Goal: Find specific page/section: Find specific page/section

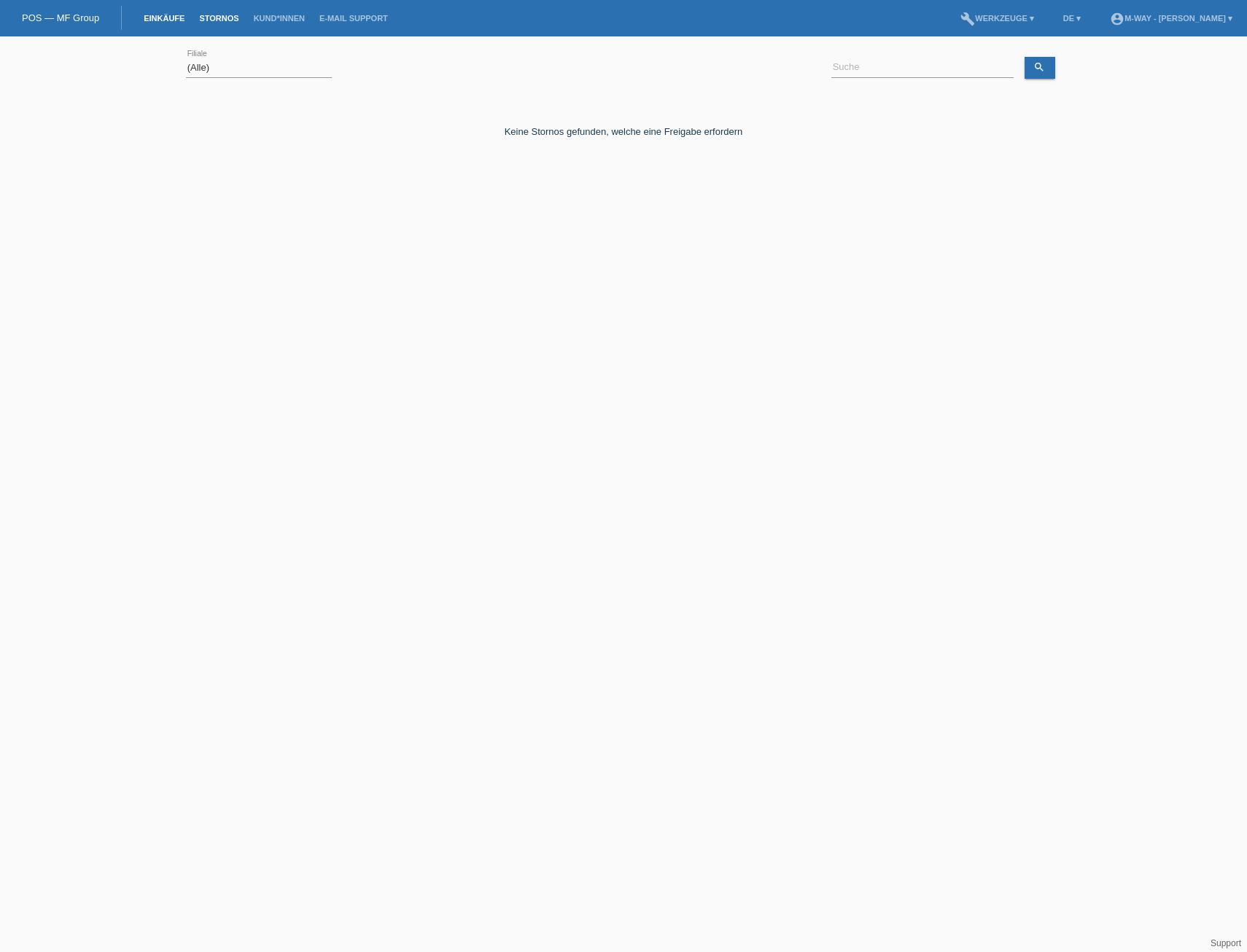
click at [157, 20] on link "Einkäufe" at bounding box center [163, 18] width 55 height 9
click at [257, 21] on link "Kund*innen" at bounding box center [279, 18] width 65 height 9
click at [534, 159] on div "Keine Stornos gefunden, welche eine Freigabe erfordern Kommentar hinzufügen Kom…" at bounding box center [623, 166] width 875 height 146
click at [562, 143] on div "Keine Stornos gefunden, welche eine Freigabe erfordern Kommentar hinzufügen Kom…" at bounding box center [623, 166] width 875 height 146
drag, startPoint x: 562, startPoint y: 143, endPoint x: 582, endPoint y: 134, distance: 21.9
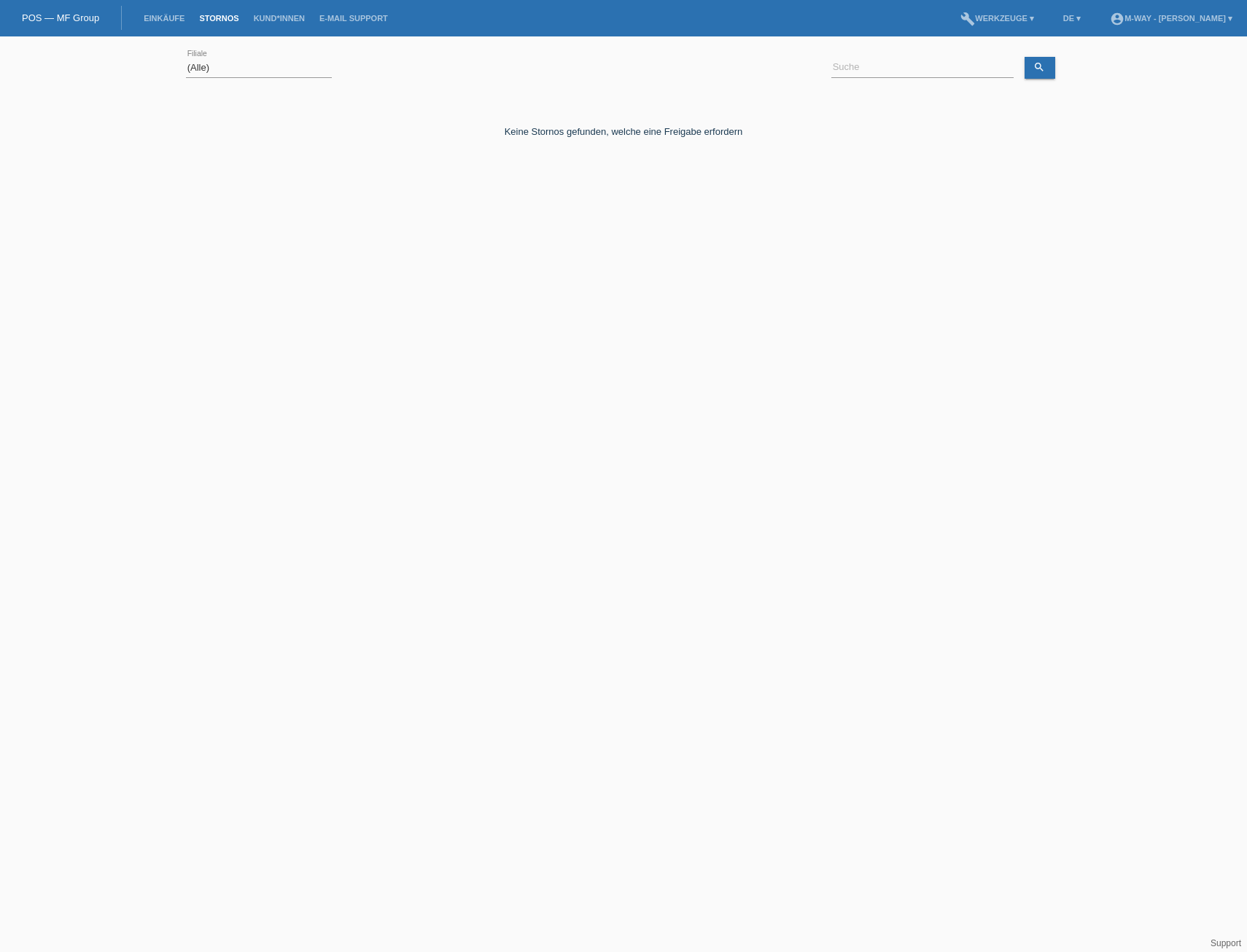
click at [582, 134] on div "Keine Stornos gefunden, welche eine Freigabe erfordern" at bounding box center [623, 121] width 875 height 33
